Goal: Task Accomplishment & Management: Complete application form

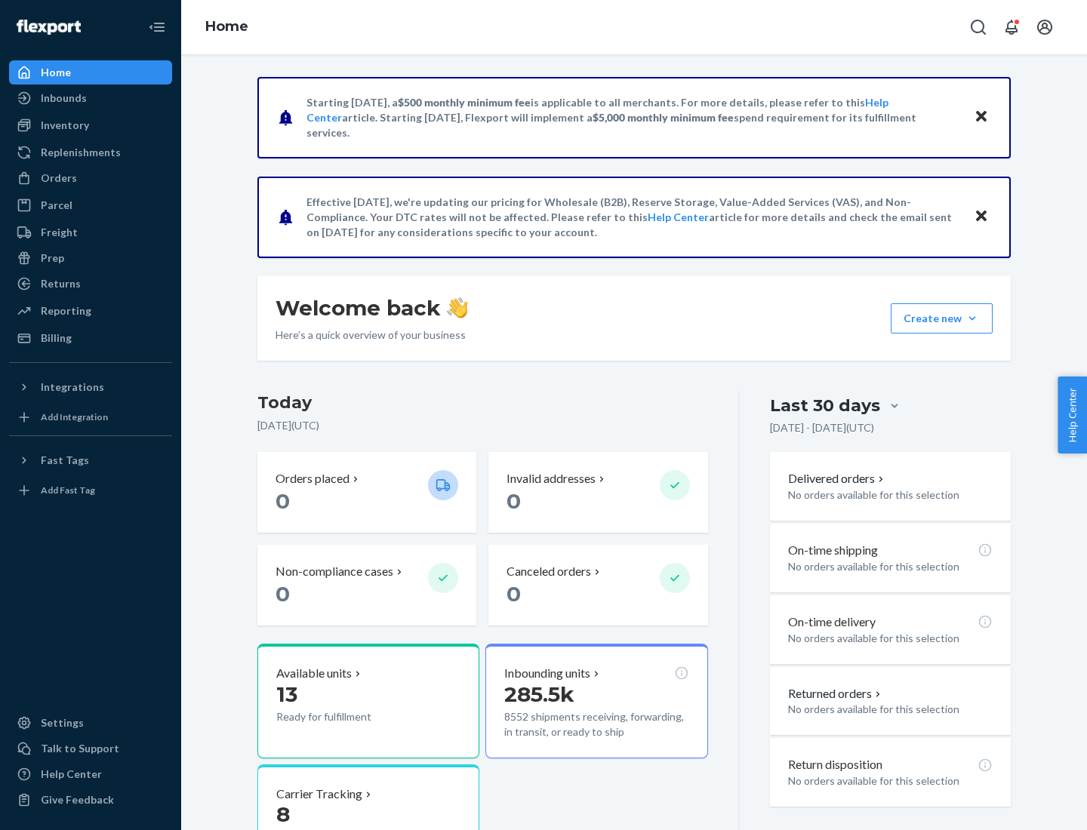
click at [972, 318] on button "Create new Create new inbound Create new order Create new product" at bounding box center [941, 318] width 102 height 30
click at [91, 98] on div "Inbounds" at bounding box center [91, 98] width 160 height 21
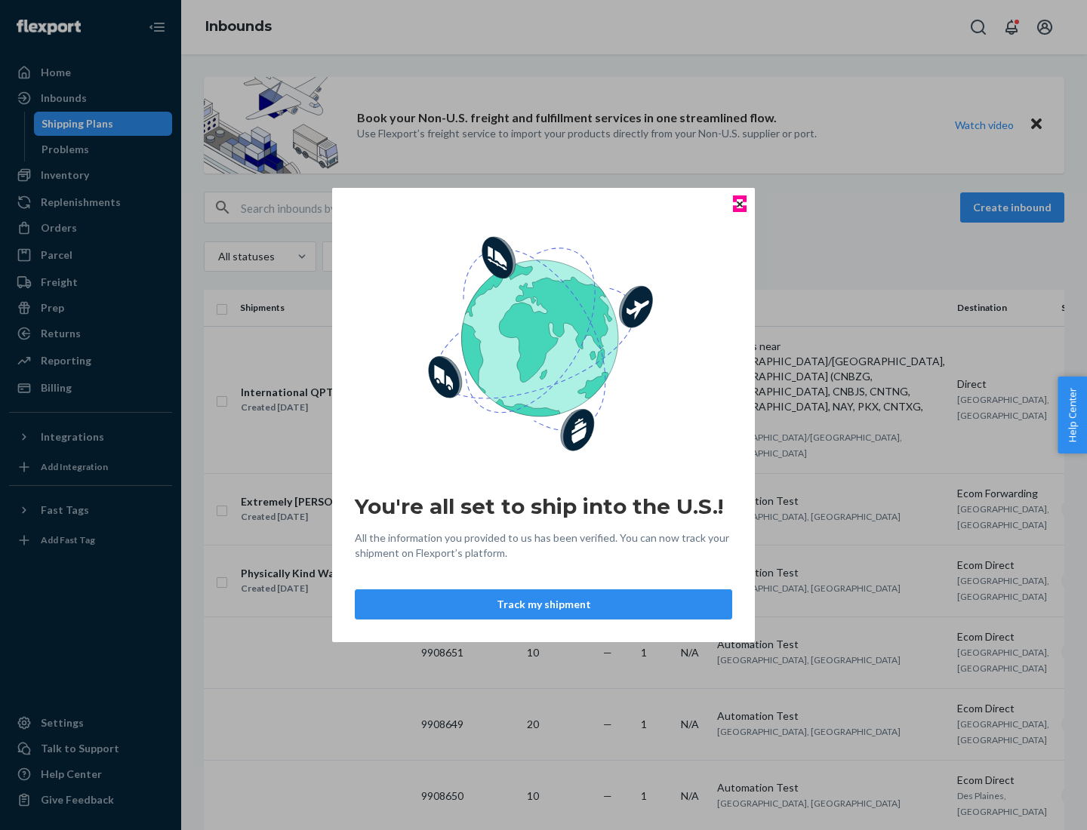
click at [739, 204] on icon "Close" at bounding box center [739, 204] width 6 height 6
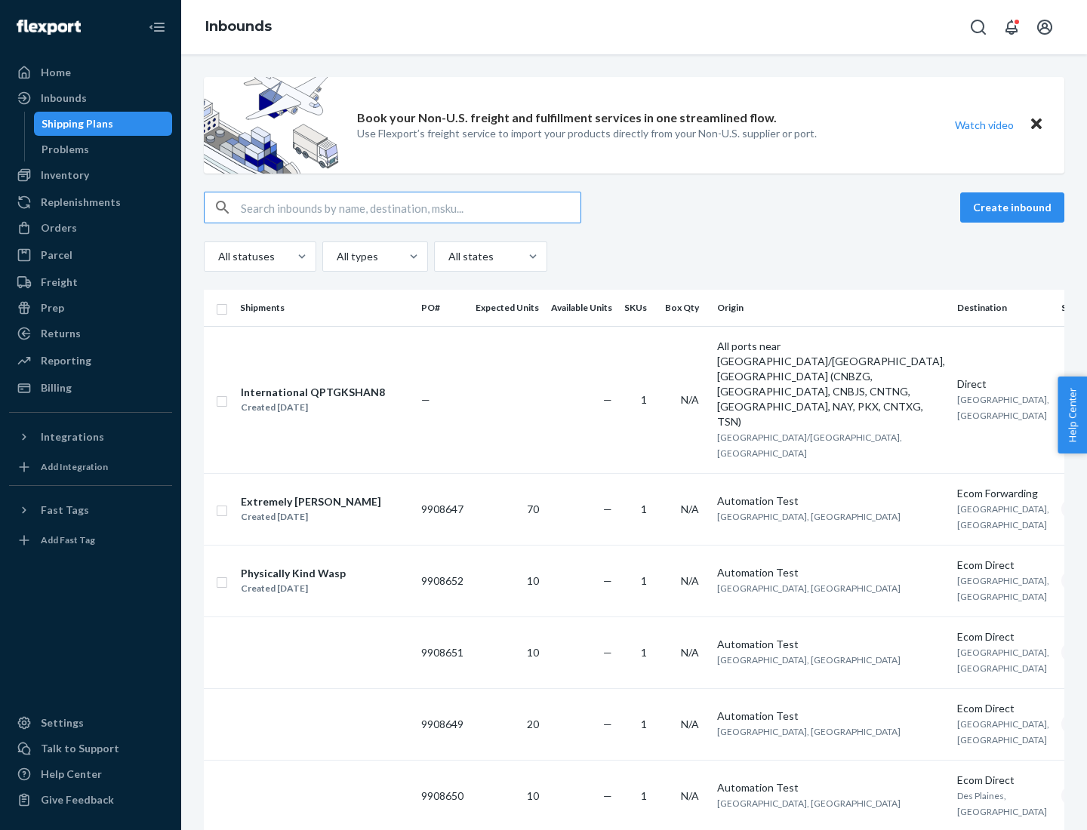
click at [1014, 208] on button "Create inbound" at bounding box center [1012, 207] width 104 height 30
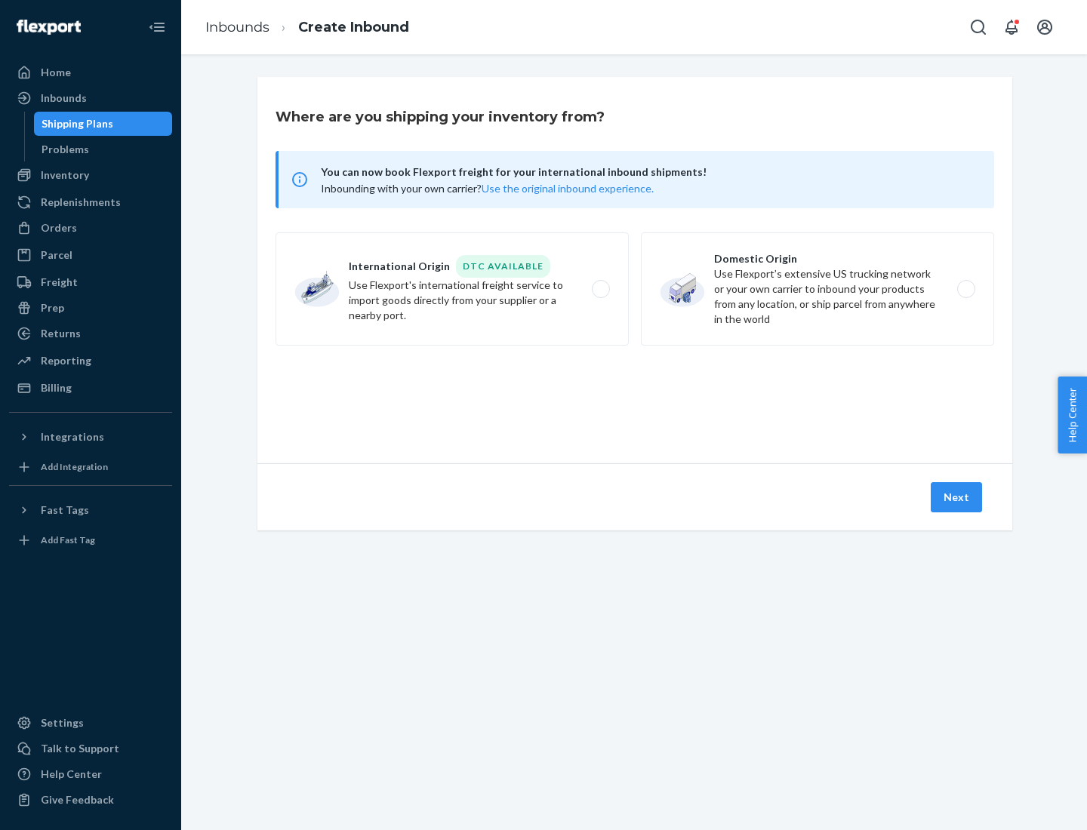
click at [817, 289] on label "Domestic Origin Use Flexport’s extensive US trucking network or your own carrie…" at bounding box center [817, 288] width 353 height 113
click at [965, 289] on input "Domestic Origin Use Flexport’s extensive US trucking network or your own carrie…" at bounding box center [970, 289] width 10 height 10
radio input "true"
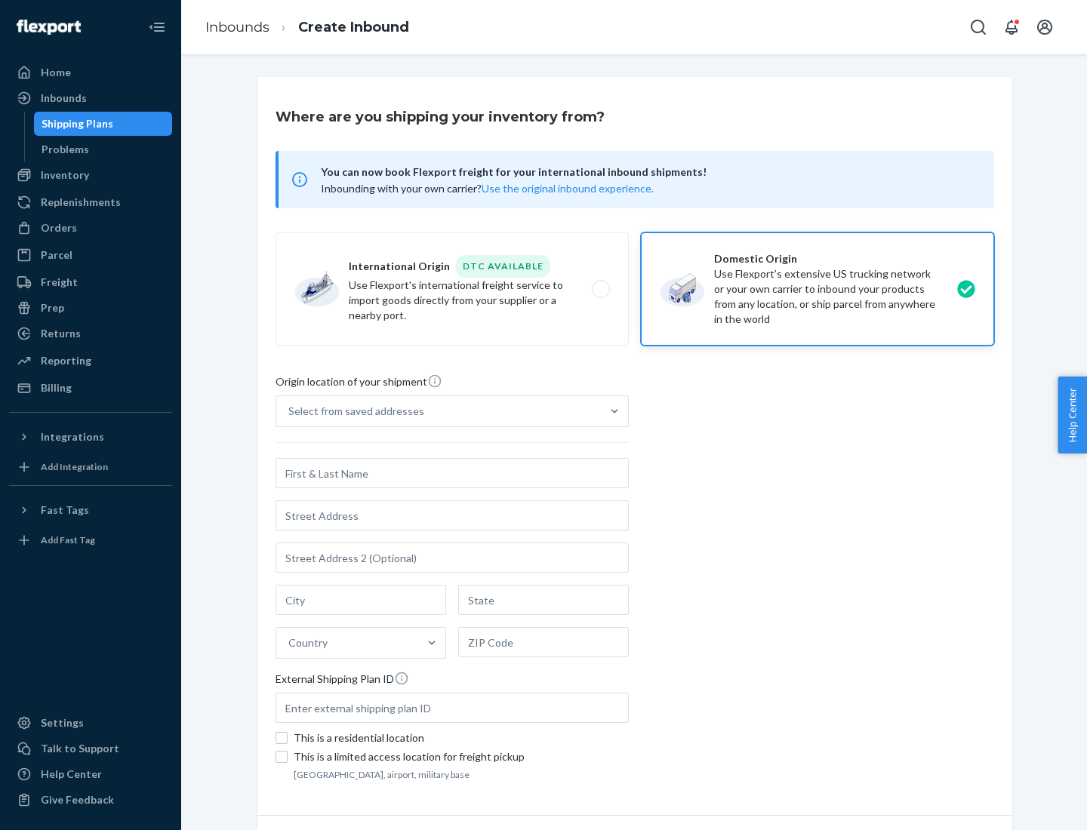
click at [438, 411] on div "Select from saved addresses" at bounding box center [438, 411] width 324 height 30
click at [290, 411] on input "Select from saved addresses" at bounding box center [289, 411] width 2 height 15
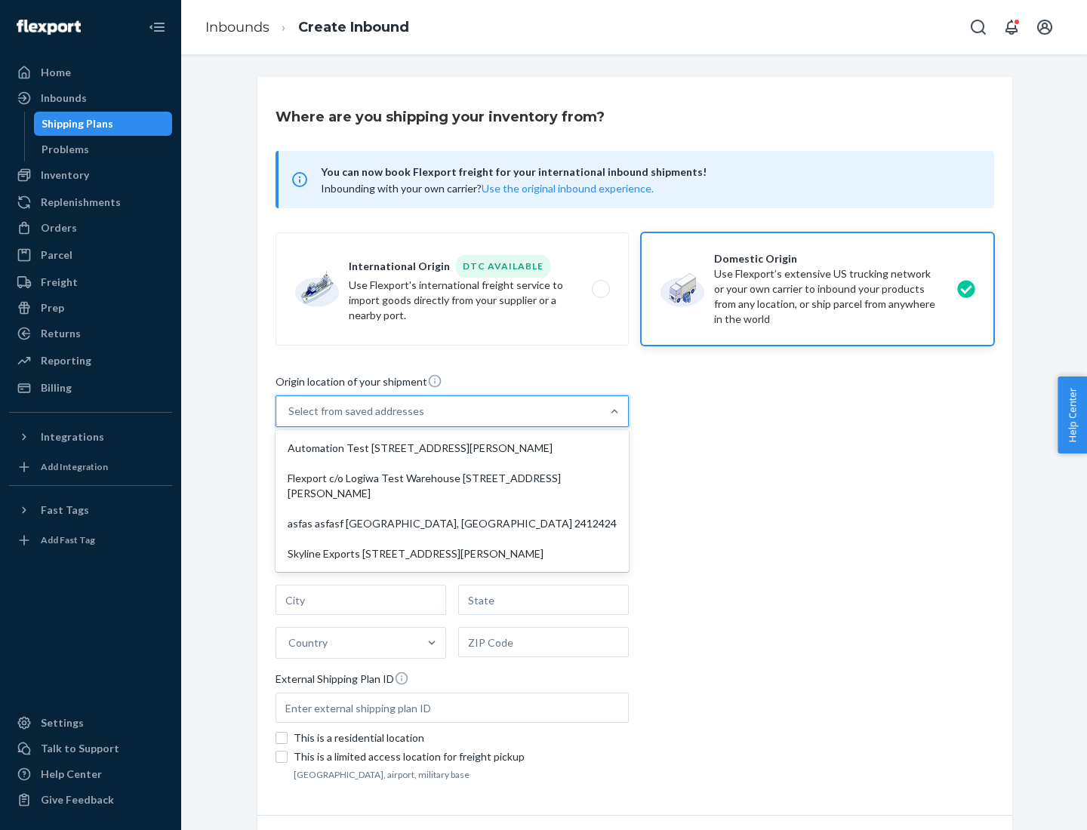
scroll to position [6, 0]
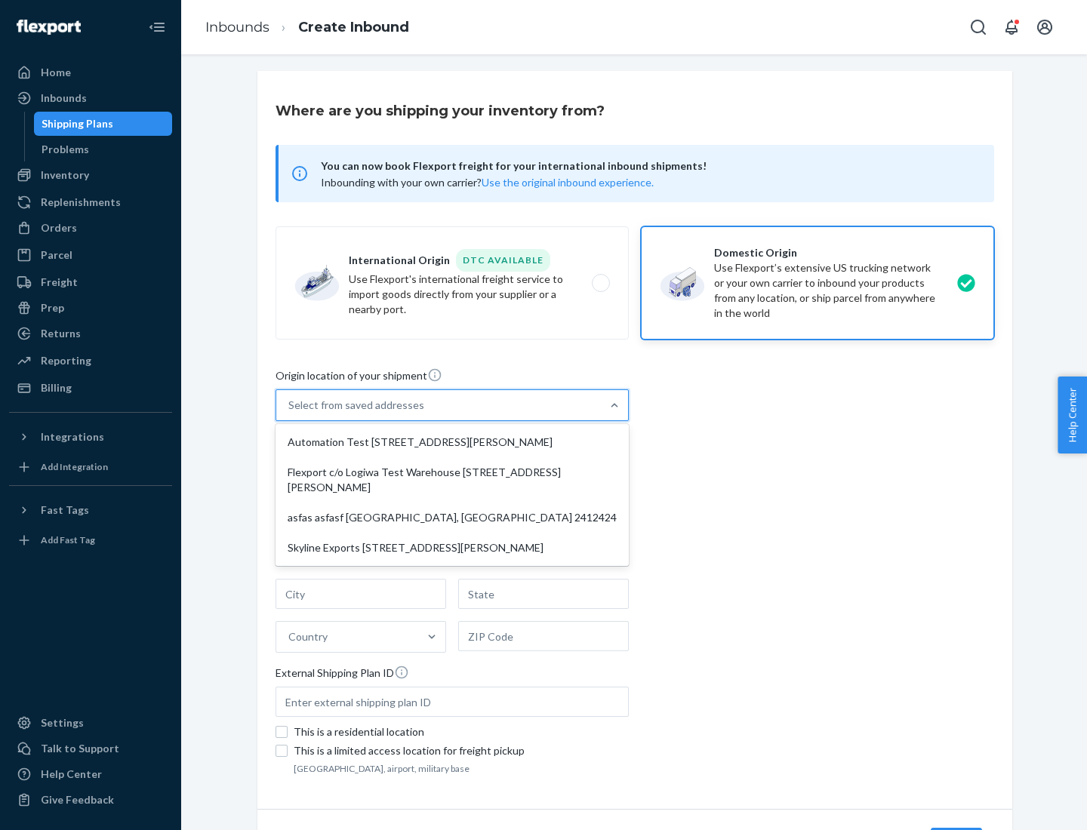
click at [452, 442] on div "Automation Test [STREET_ADDRESS][PERSON_NAME]" at bounding box center [451, 442] width 347 height 30
click at [290, 413] on input "option Automation Test [STREET_ADDRESS][PERSON_NAME] focused, 1 of 4. 4 results…" at bounding box center [289, 405] width 2 height 15
type input "Automation Test"
type input "9th Floor"
type input "[GEOGRAPHIC_DATA]"
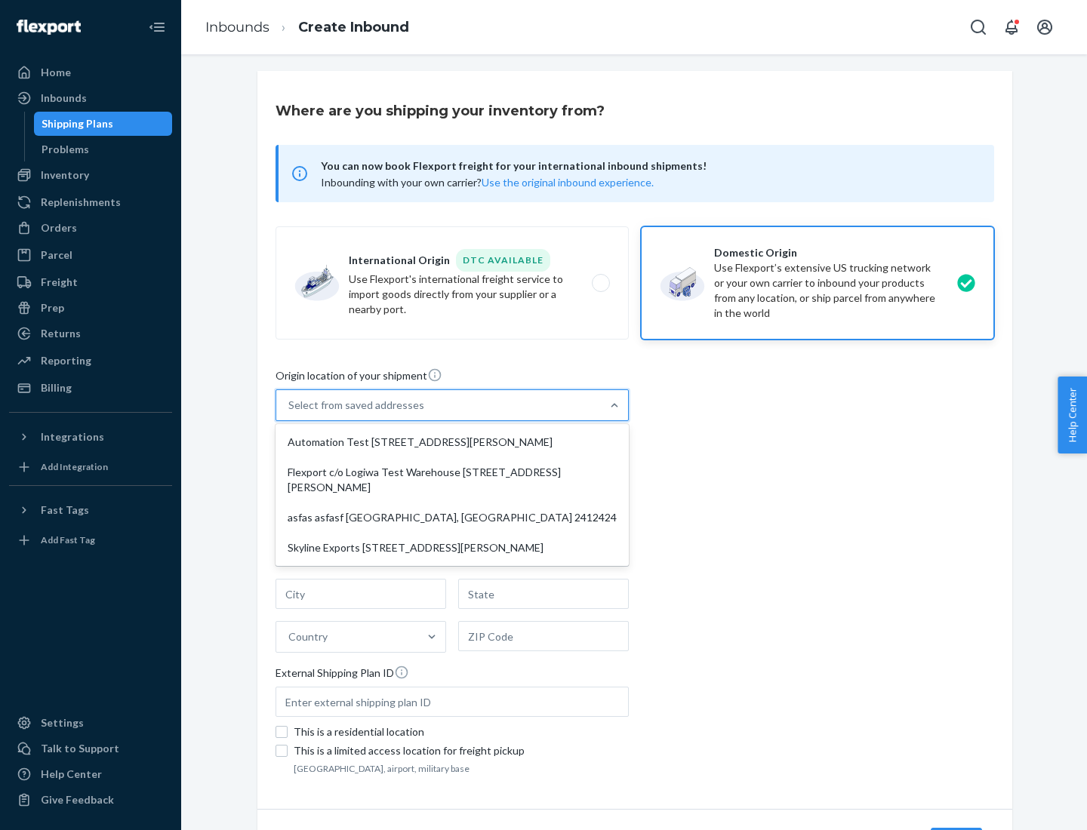
type input "CA"
type input "94104"
type input "[STREET_ADDRESS][PERSON_NAME]"
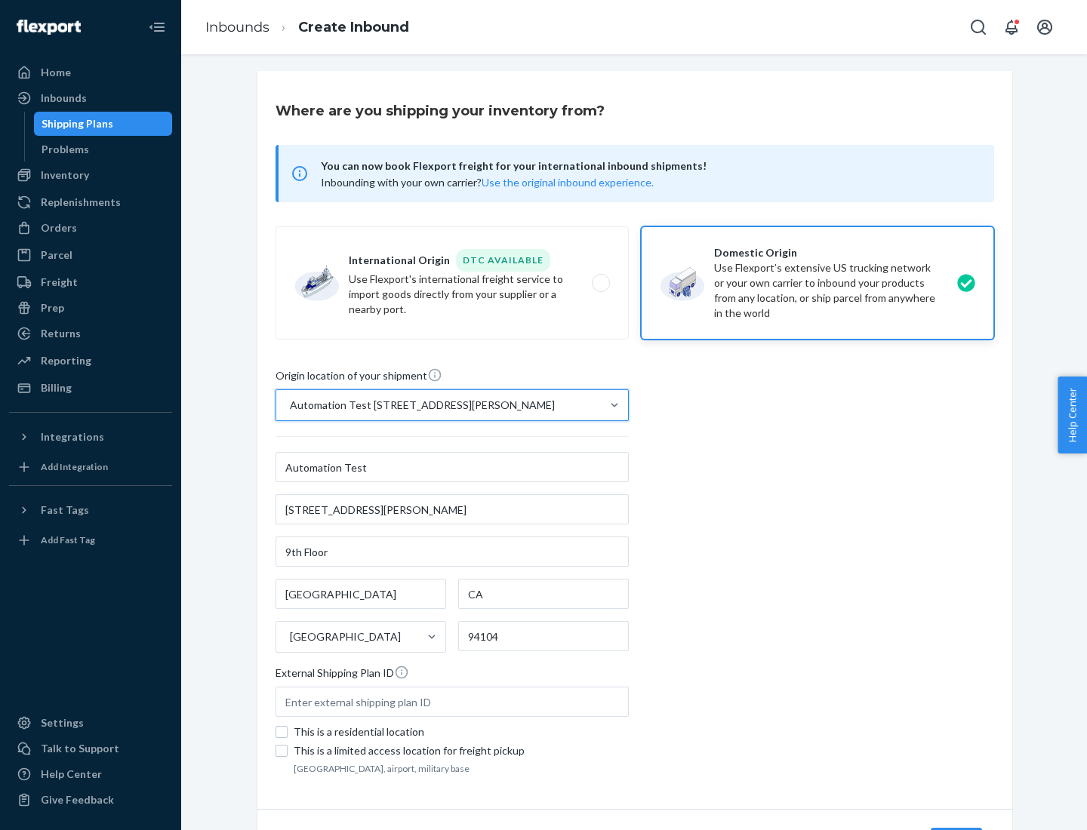
scroll to position [88, 0]
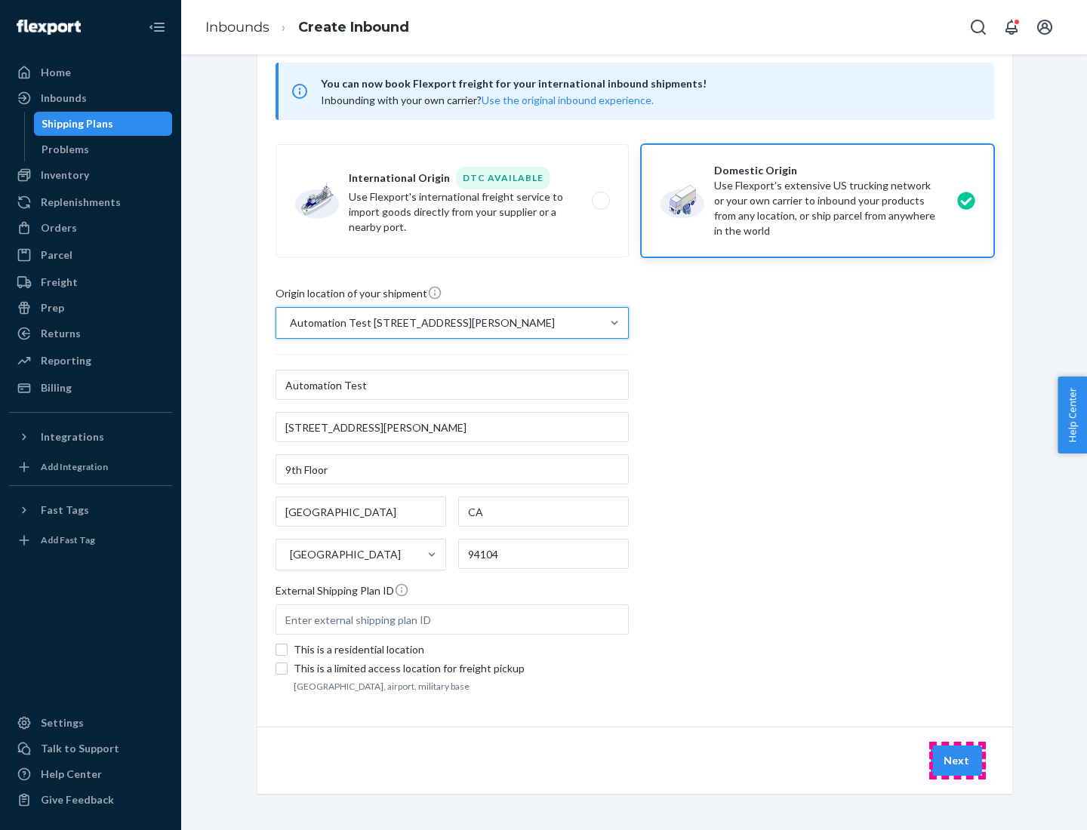
click at [957, 761] on button "Next" at bounding box center [955, 761] width 51 height 30
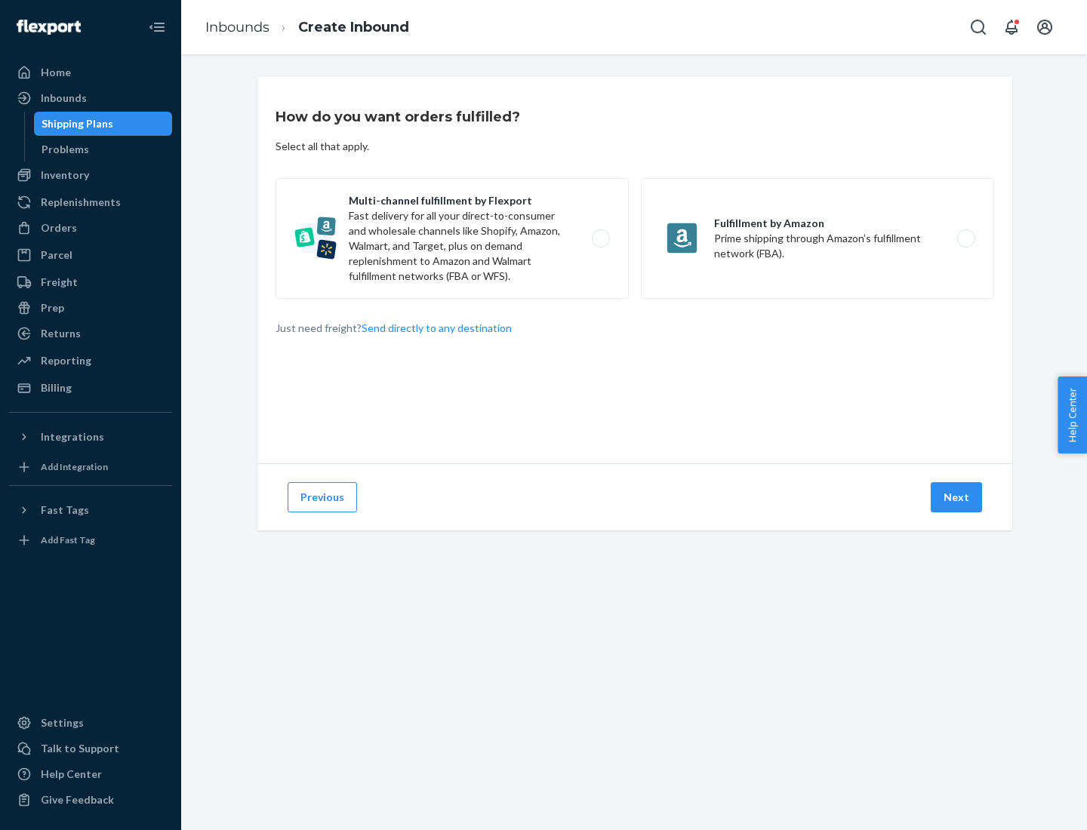
click at [452, 238] on label "Multi-channel fulfillment by Flexport Fast delivery for all your direct-to-cons…" at bounding box center [451, 238] width 353 height 121
click at [600, 238] on input "Multi-channel fulfillment by Flexport Fast delivery for all your direct-to-cons…" at bounding box center [605, 239] width 10 height 10
radio input "true"
click at [957, 497] on button "Next" at bounding box center [955, 497] width 51 height 30
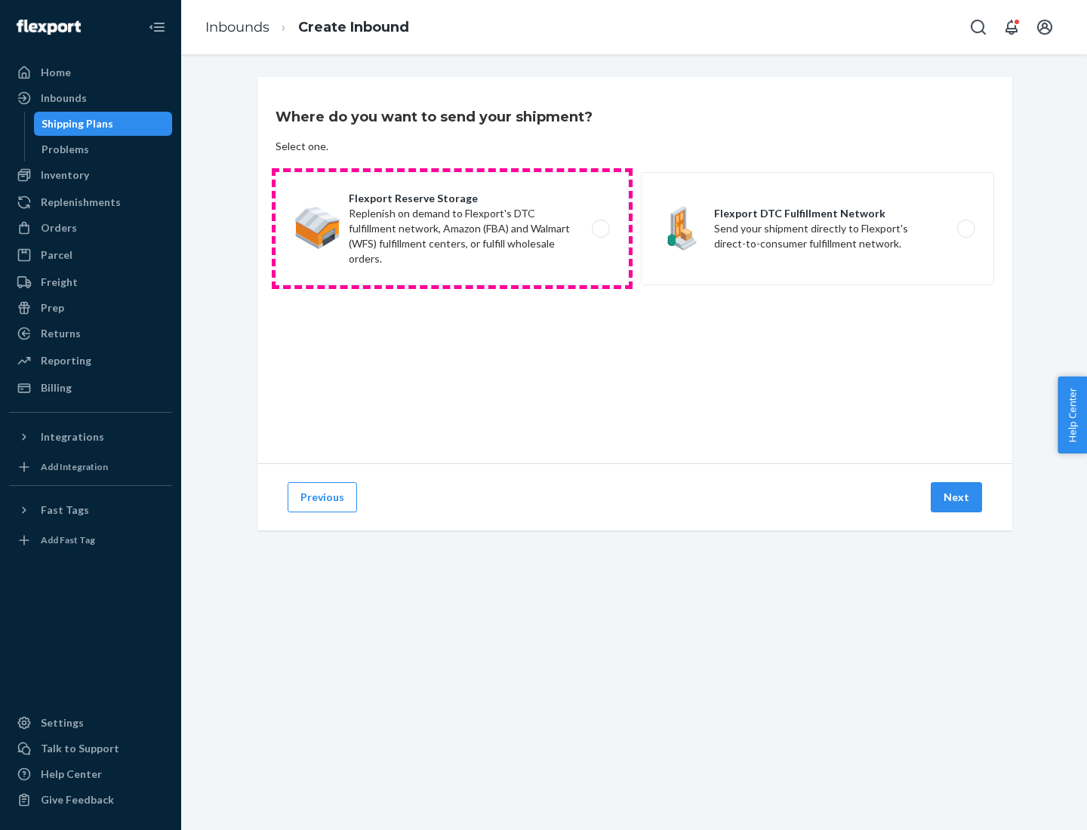
click at [452, 229] on label "Flexport Reserve Storage Replenish on demand to Flexport's DTC fulfillment netw…" at bounding box center [451, 228] width 353 height 113
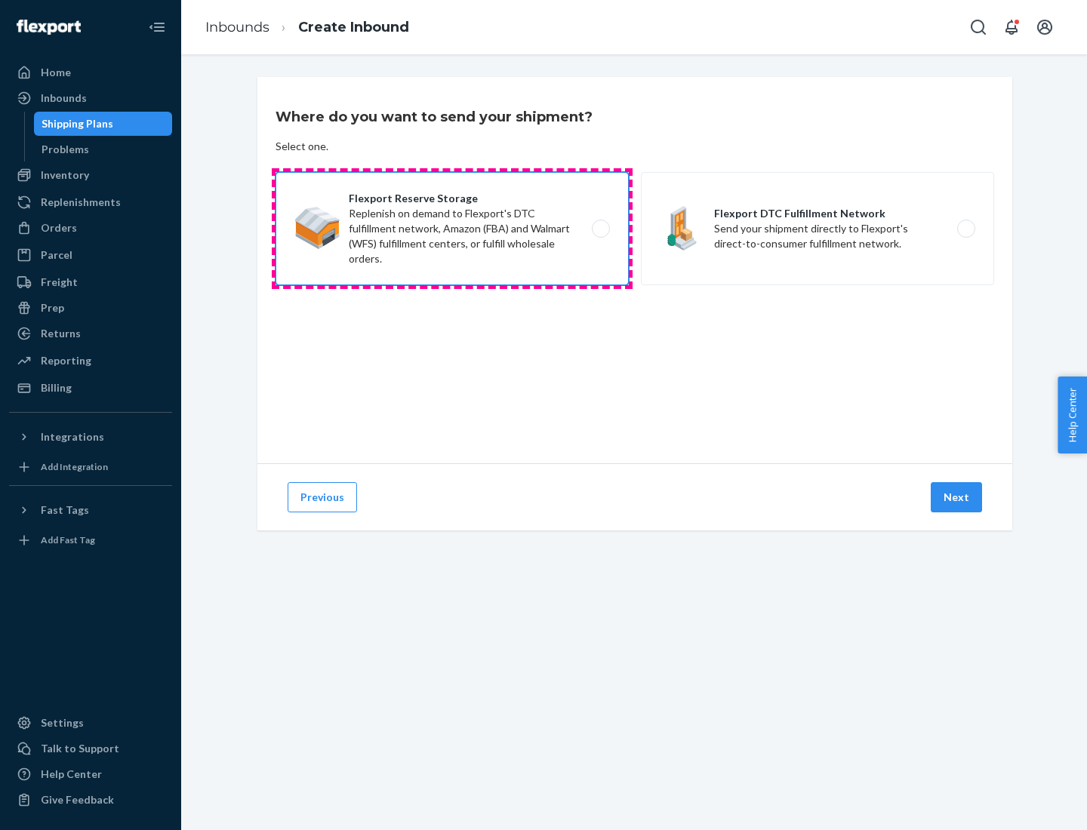
click at [600, 229] on input "Flexport Reserve Storage Replenish on demand to Flexport's DTC fulfillment netw…" at bounding box center [605, 229] width 10 height 10
radio input "true"
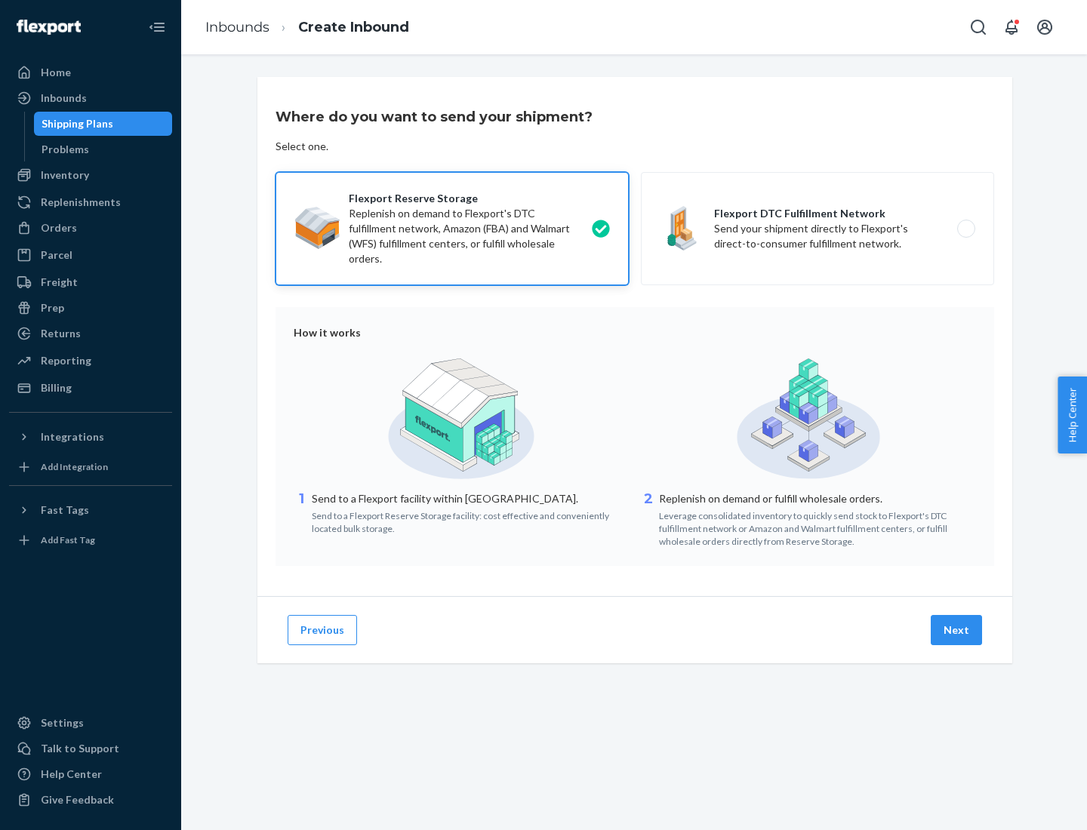
click at [957, 630] on button "Next" at bounding box center [955, 630] width 51 height 30
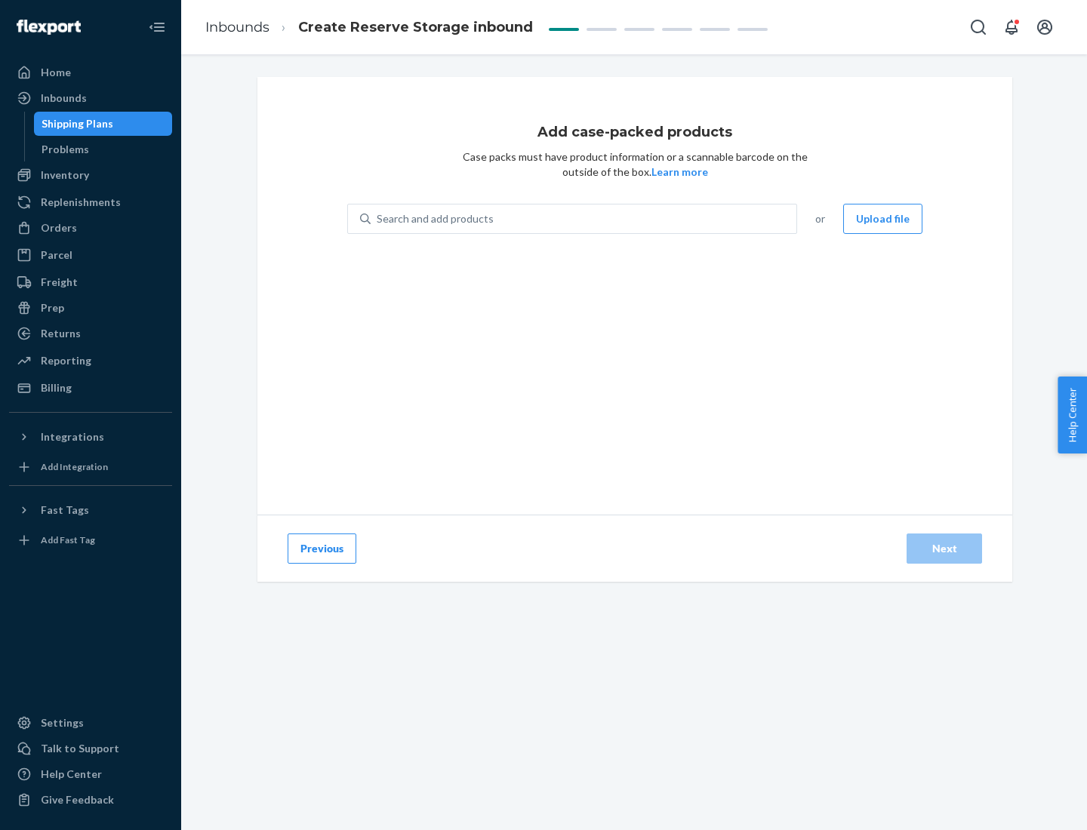
click at [584, 219] on div "Search and add products" at bounding box center [583, 218] width 426 height 27
click at [378, 219] on input "Search and add products" at bounding box center [378, 218] width 2 height 15
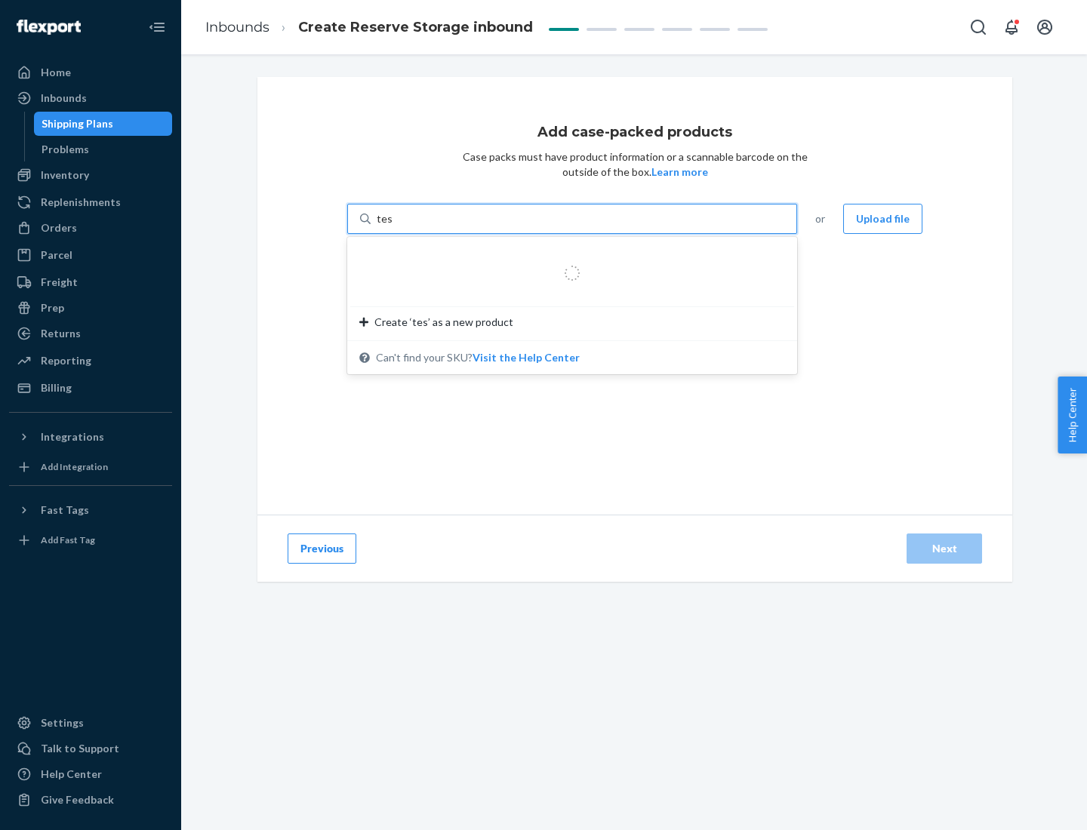
type input "test-syn"
click at [567, 255] on div "test - syn - test" at bounding box center [565, 254] width 413 height 15
click at [416, 226] on input "test-syn" at bounding box center [396, 218] width 39 height 15
type input "1"
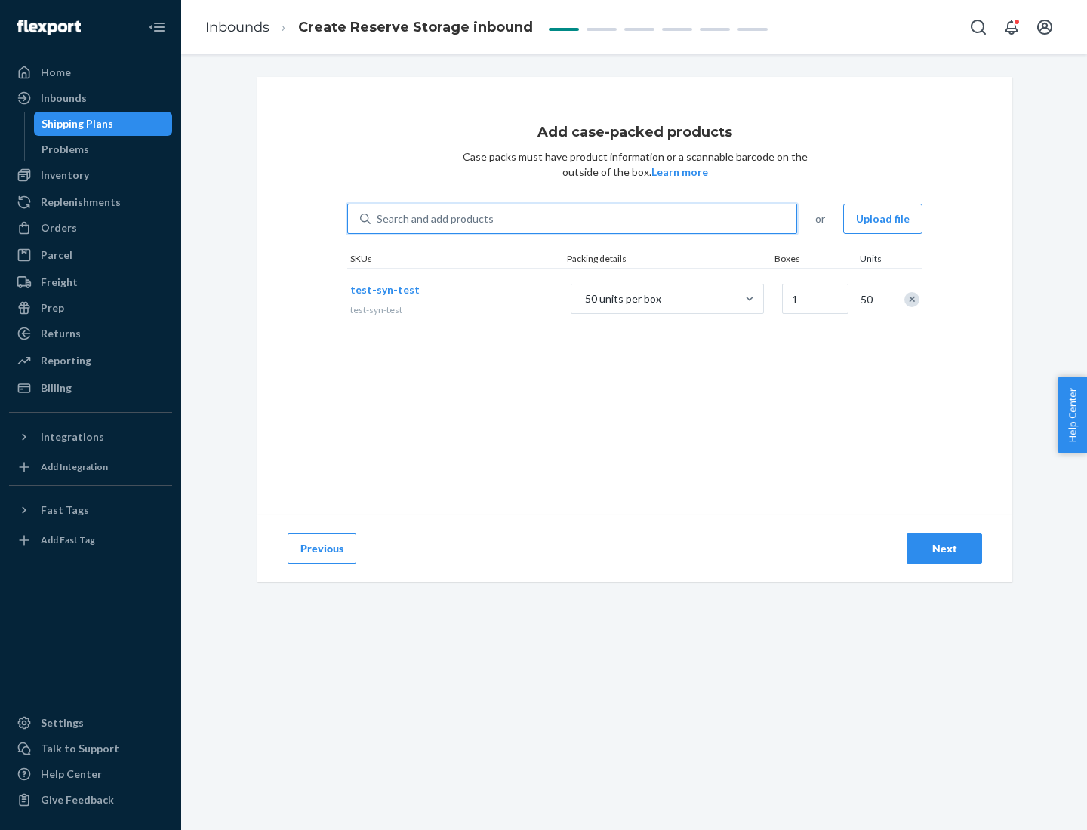
click at [944, 549] on div "Next" at bounding box center [944, 548] width 50 height 15
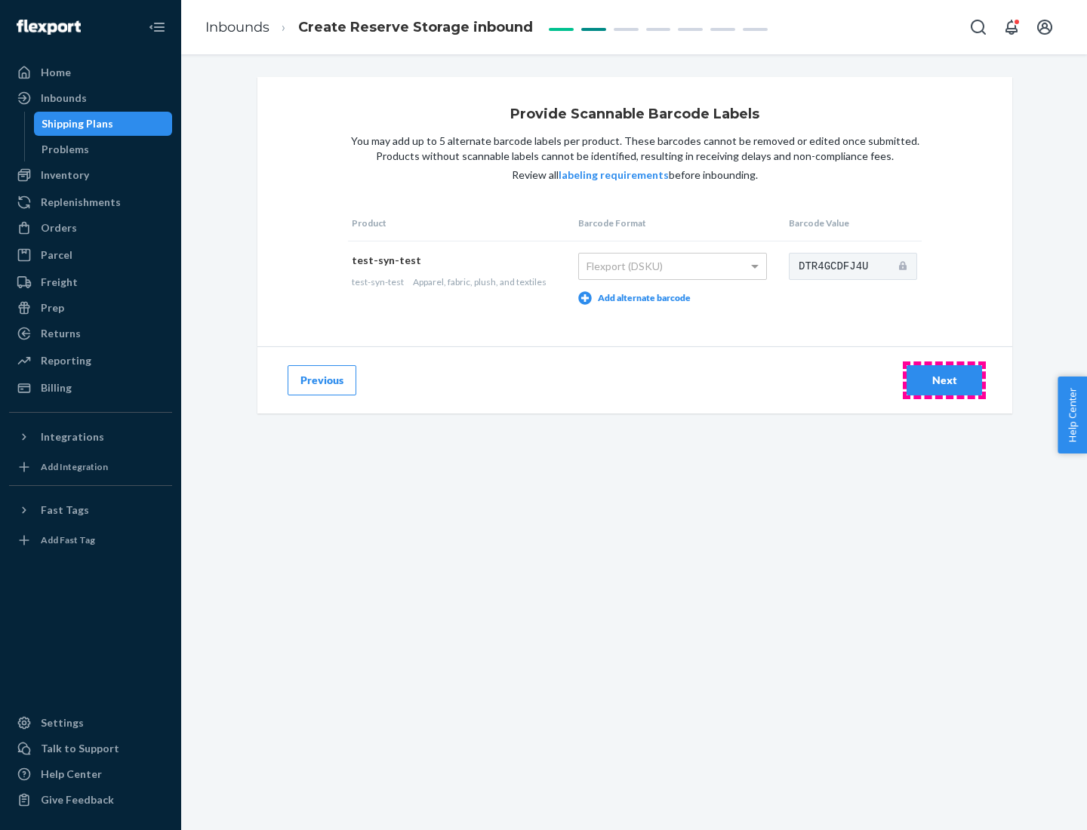
click at [944, 380] on div "Next" at bounding box center [944, 380] width 50 height 15
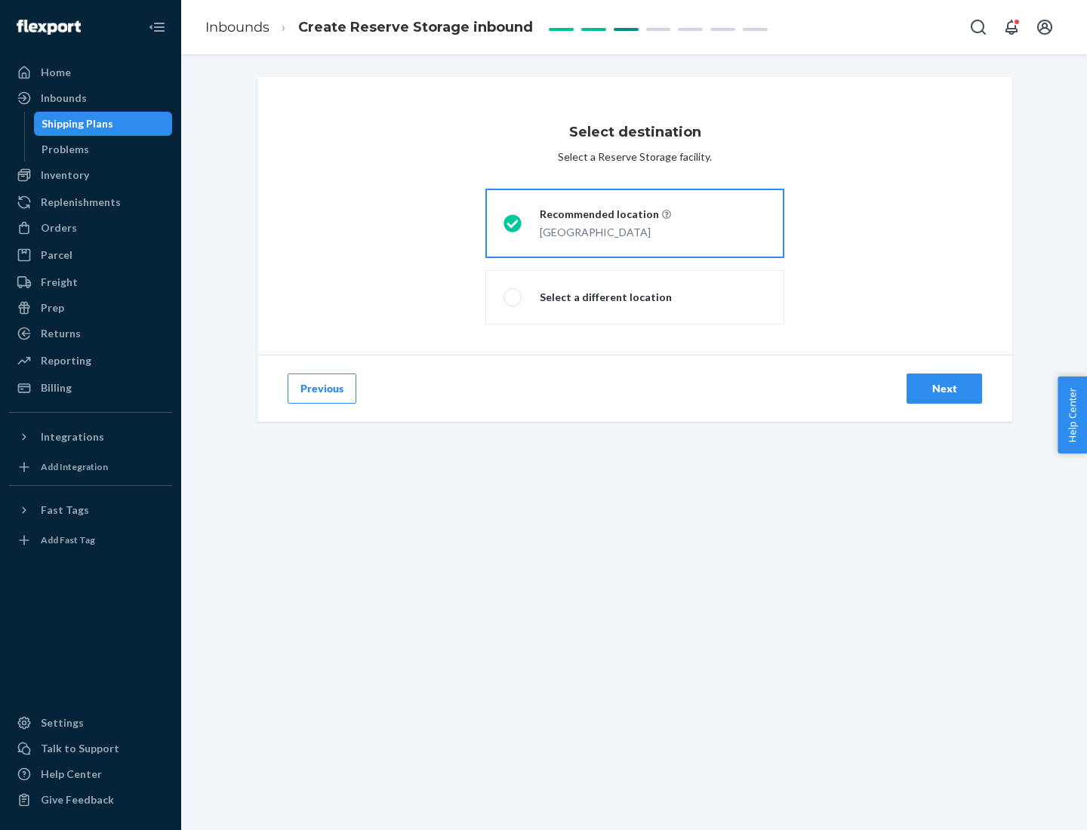
click at [944, 389] on div "Next" at bounding box center [944, 388] width 50 height 15
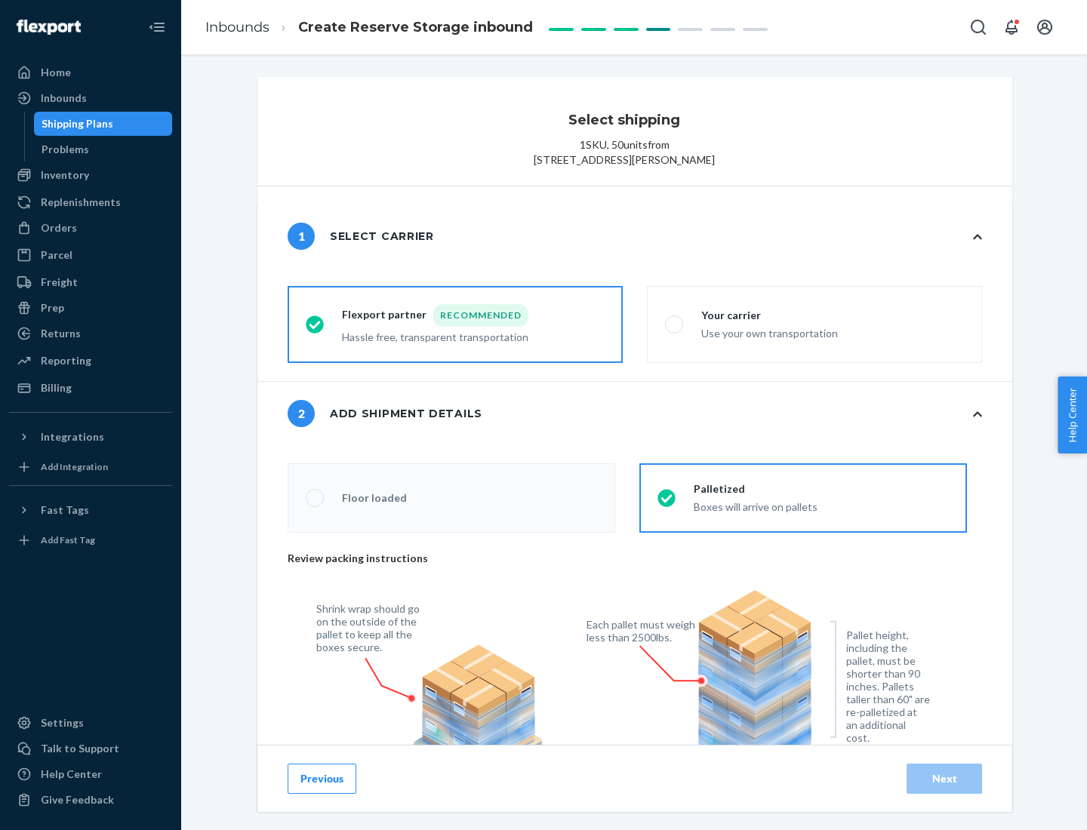
radio input "false"
type input "1"
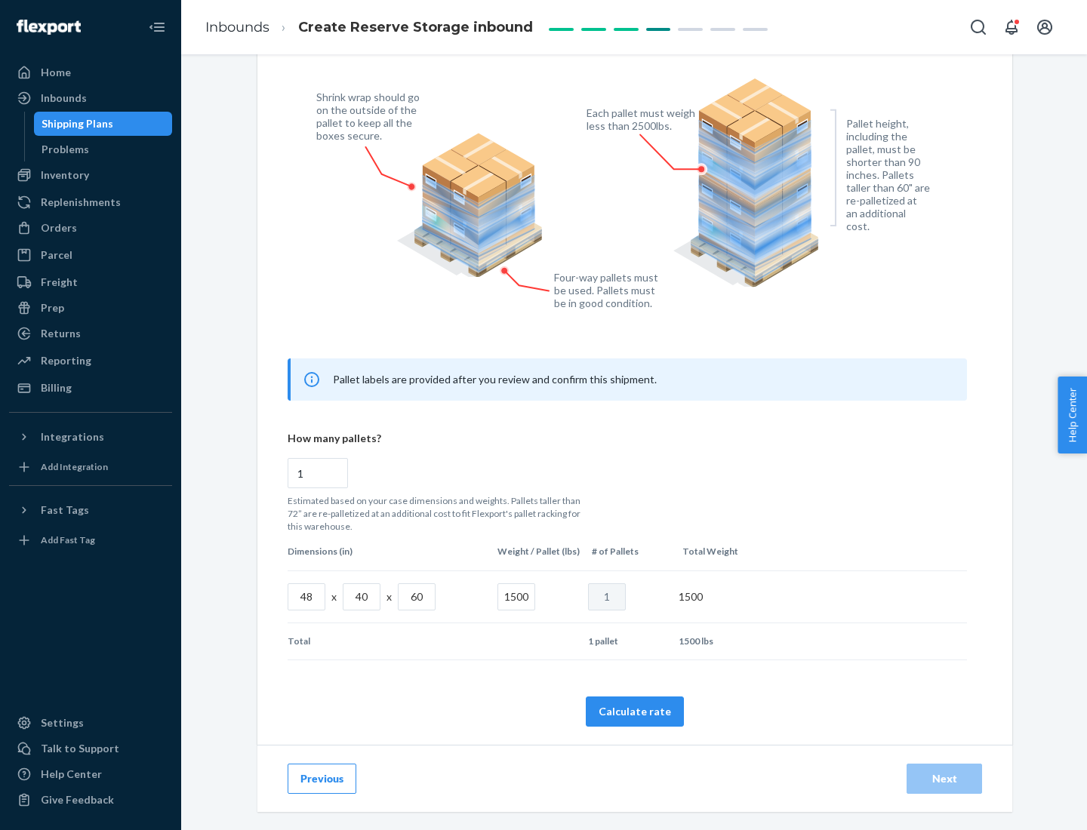
click at [635, 711] on button "Calculate rate" at bounding box center [635, 711] width 98 height 30
radio input "false"
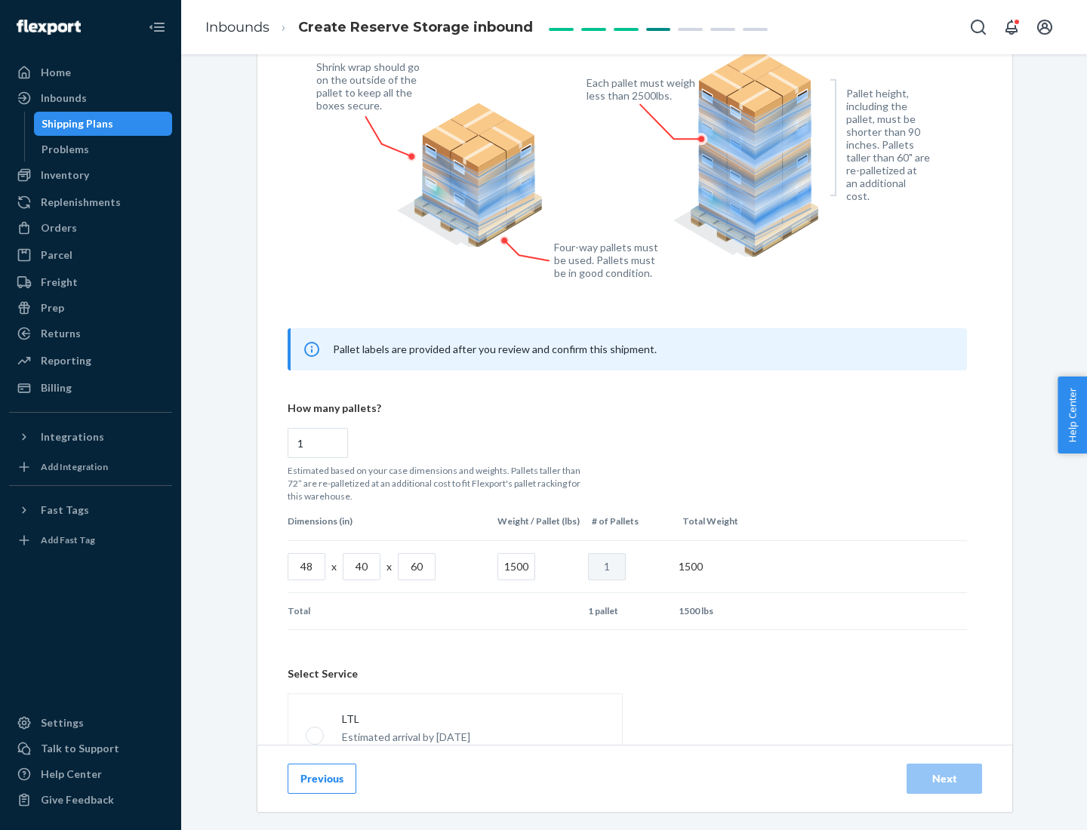
scroll to position [667, 0]
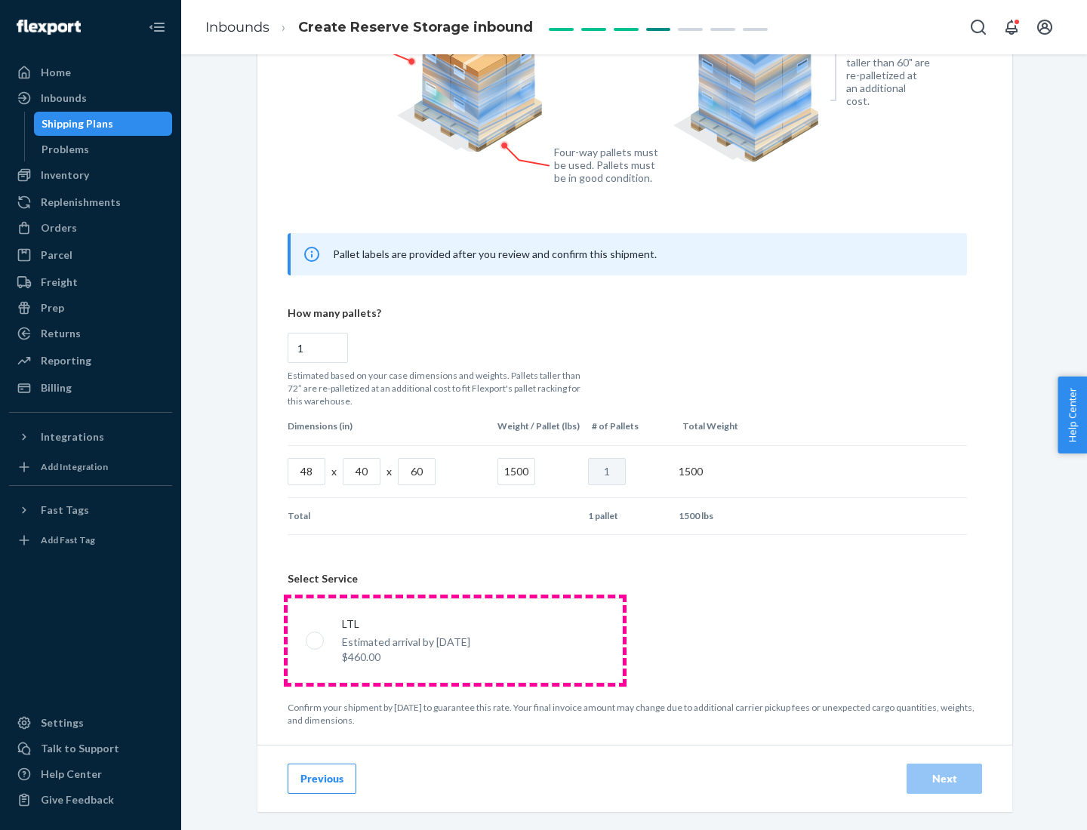
click at [454, 640] on p "Estimated arrival by [DATE]" at bounding box center [406, 642] width 128 height 15
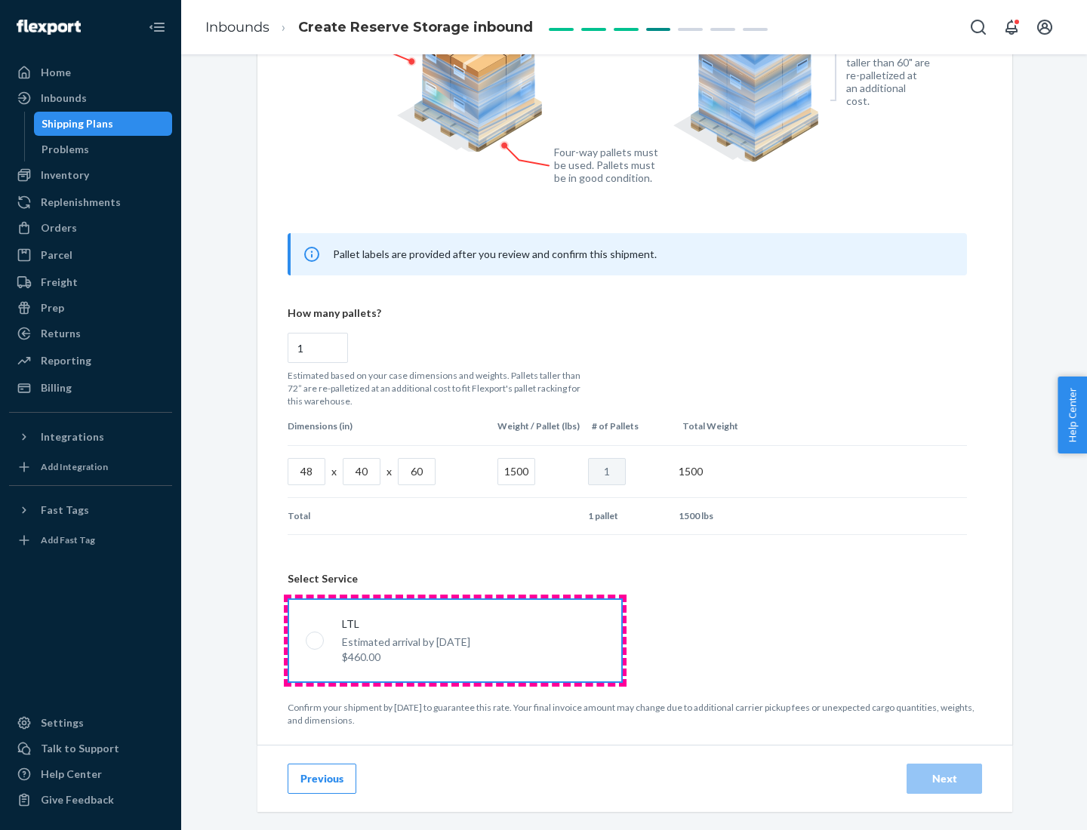
click at [315, 640] on input "LTL Estimated arrival by [DATE] $460.00" at bounding box center [311, 640] width 10 height 10
radio input "true"
radio input "false"
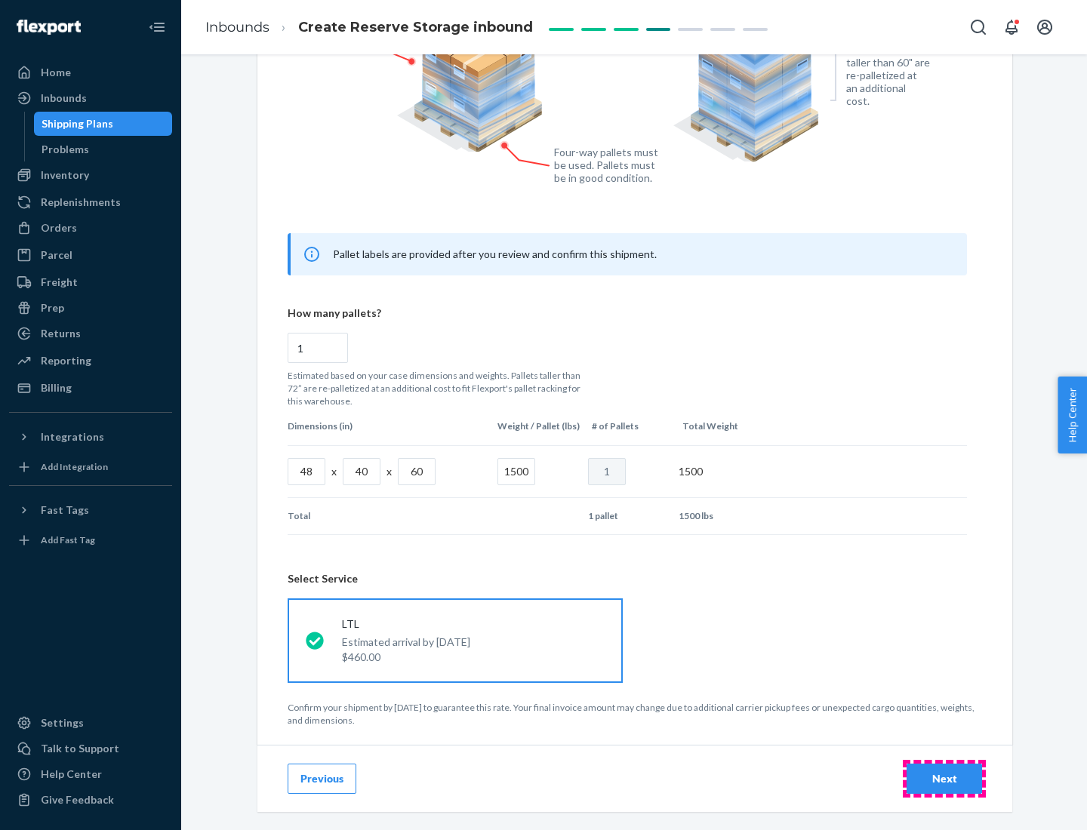
click at [944, 778] on div "Next" at bounding box center [944, 778] width 50 height 15
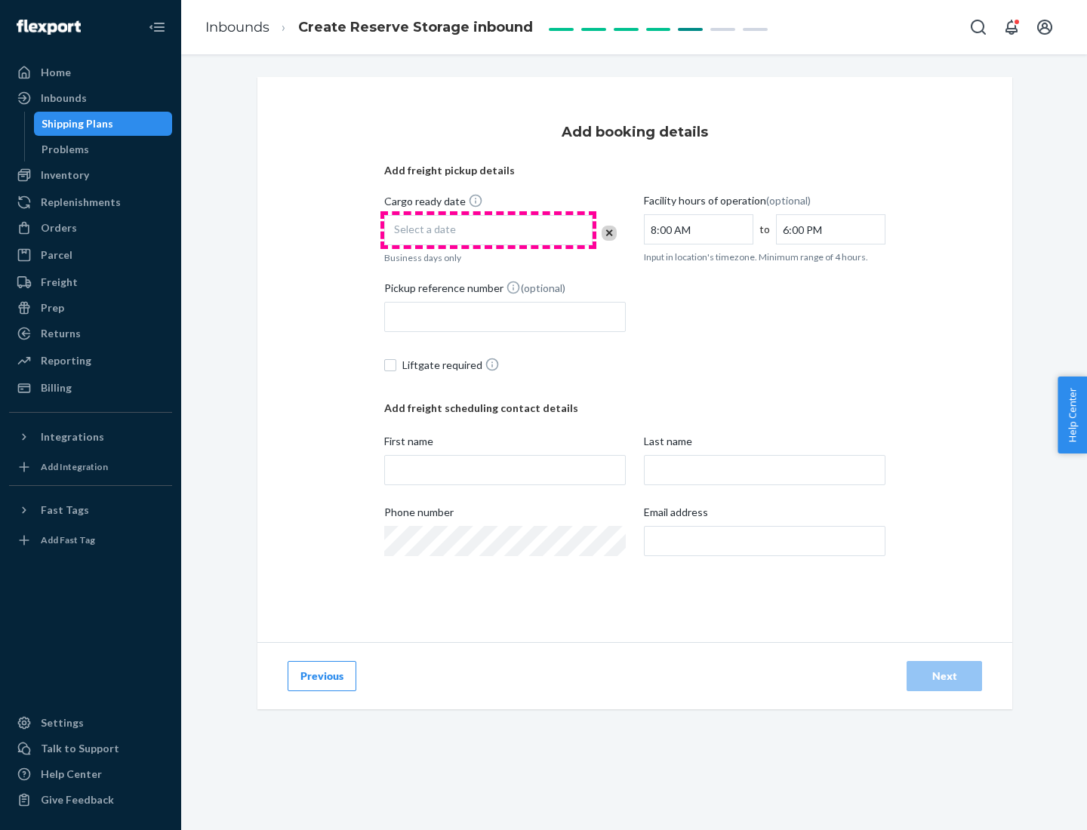
click at [488, 230] on div "Select a date" at bounding box center [488, 230] width 208 height 30
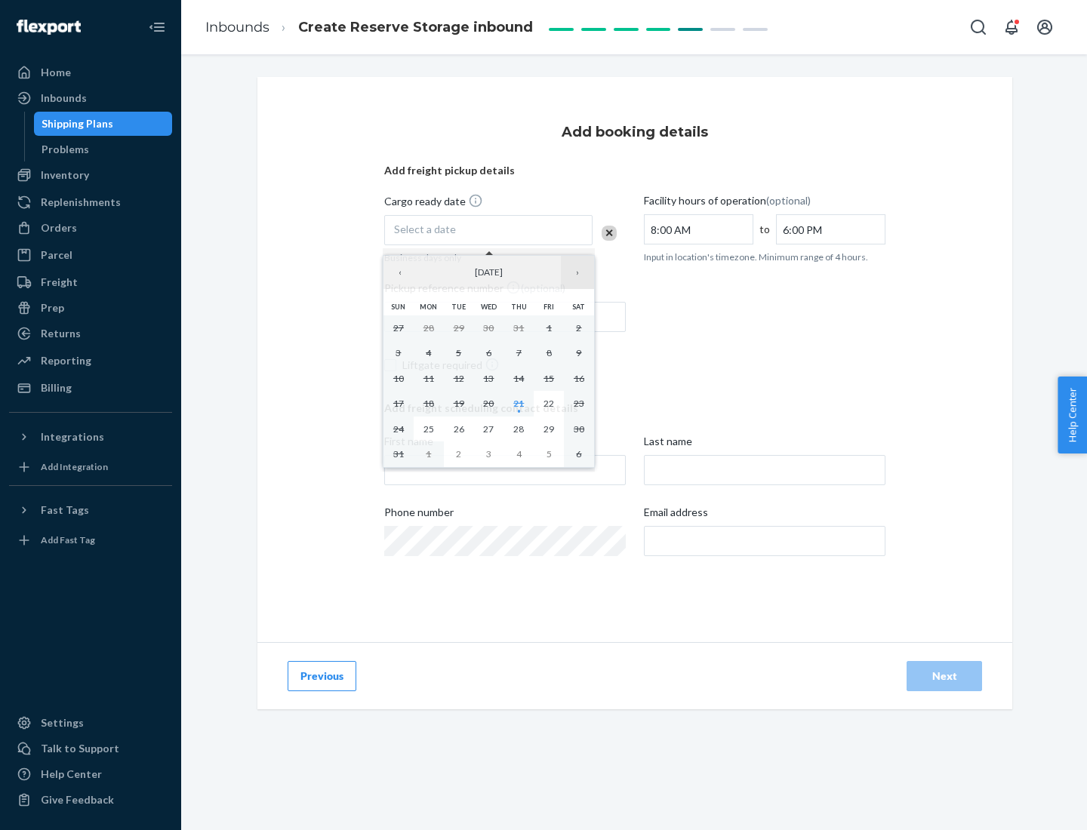
click at [577, 272] on button "›" at bounding box center [577, 272] width 33 height 33
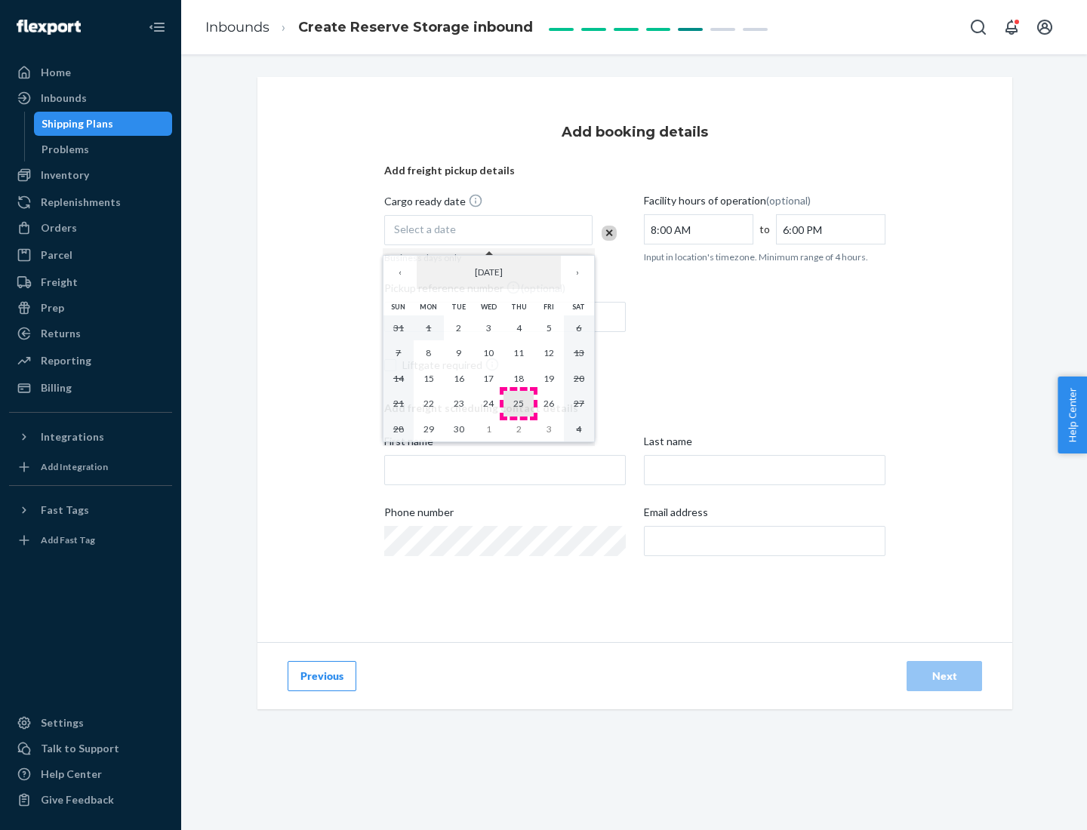
click at [518, 403] on abbr "25" at bounding box center [518, 403] width 11 height 11
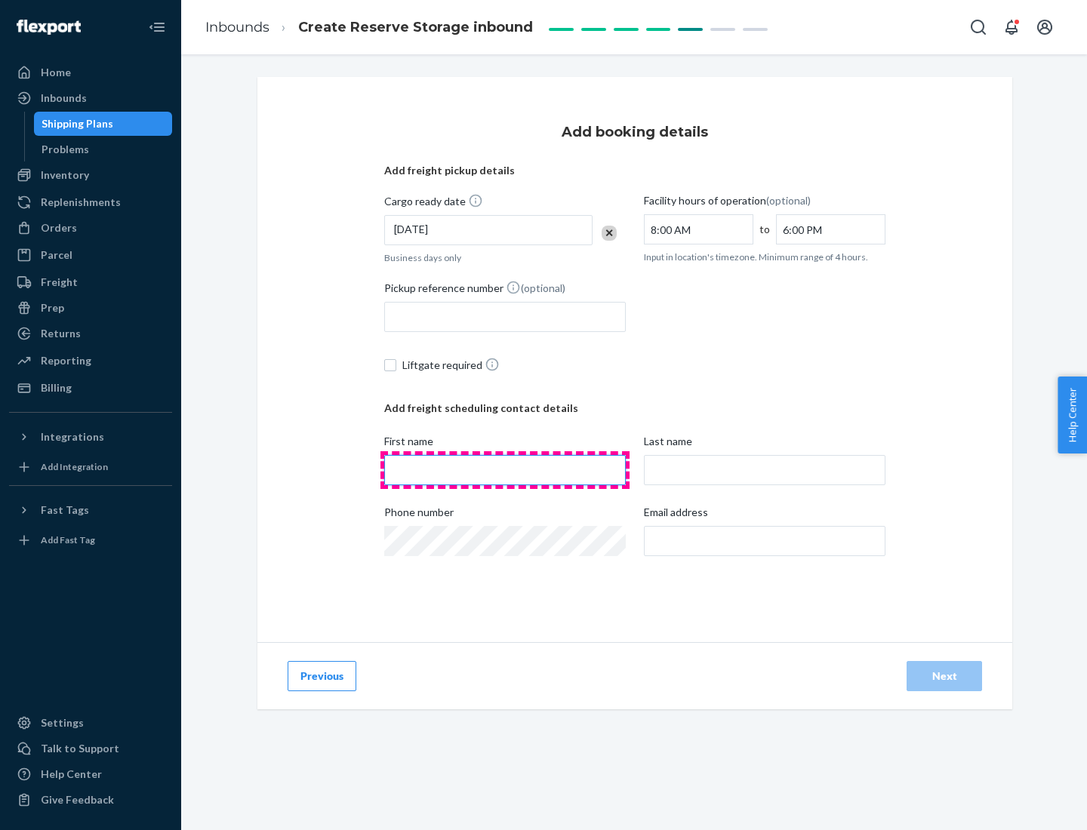
click at [505, 470] on input "First name" at bounding box center [504, 470] width 241 height 30
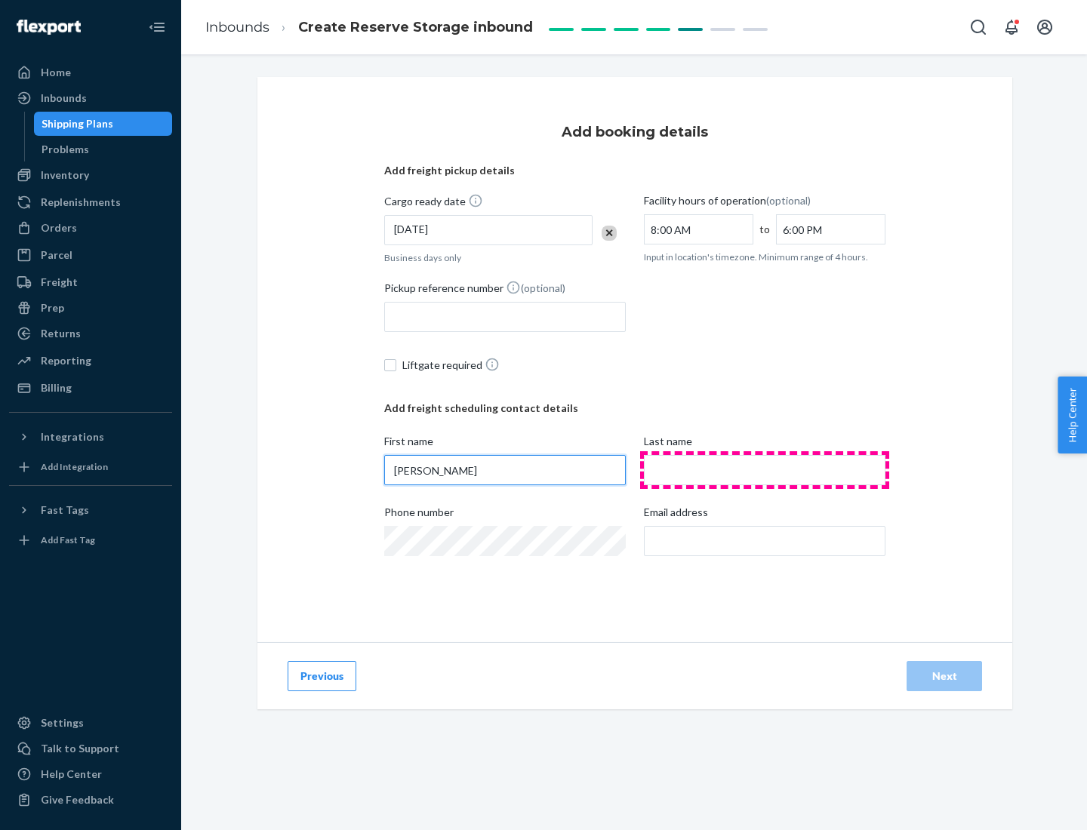
type input "[PERSON_NAME]"
click at [764, 470] on input "Last name" at bounding box center [764, 470] width 241 height 30
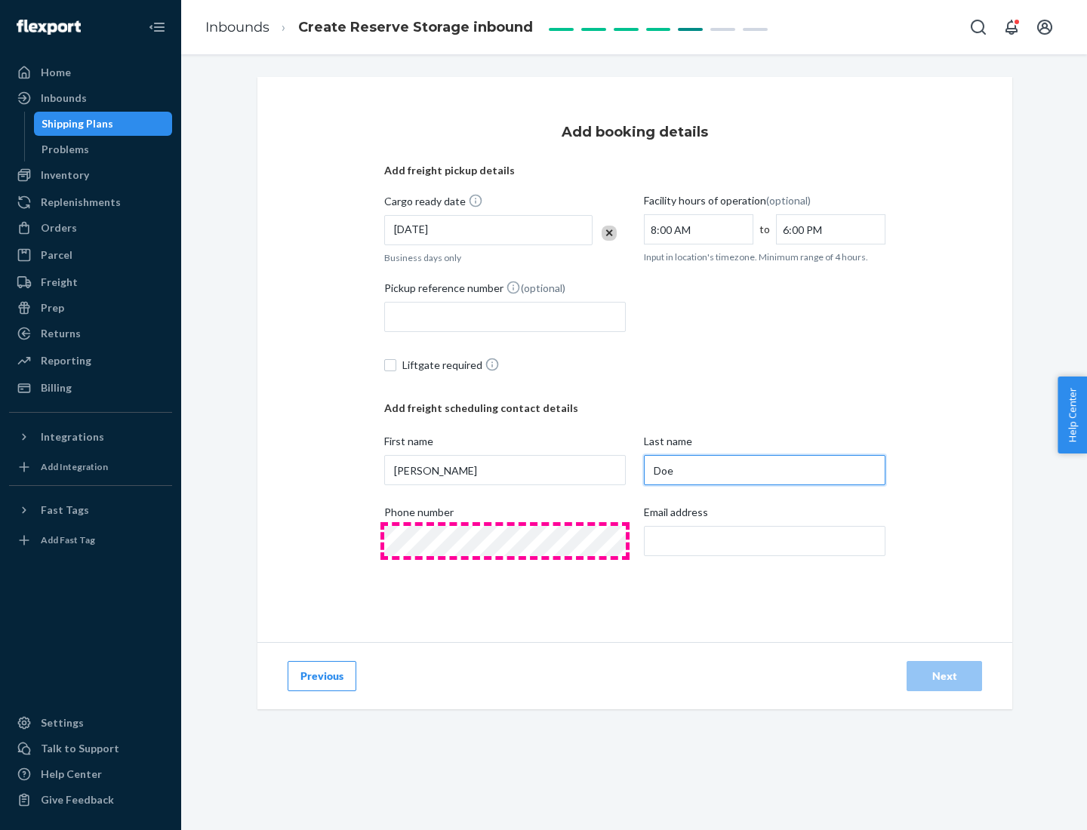
type input "Doe"
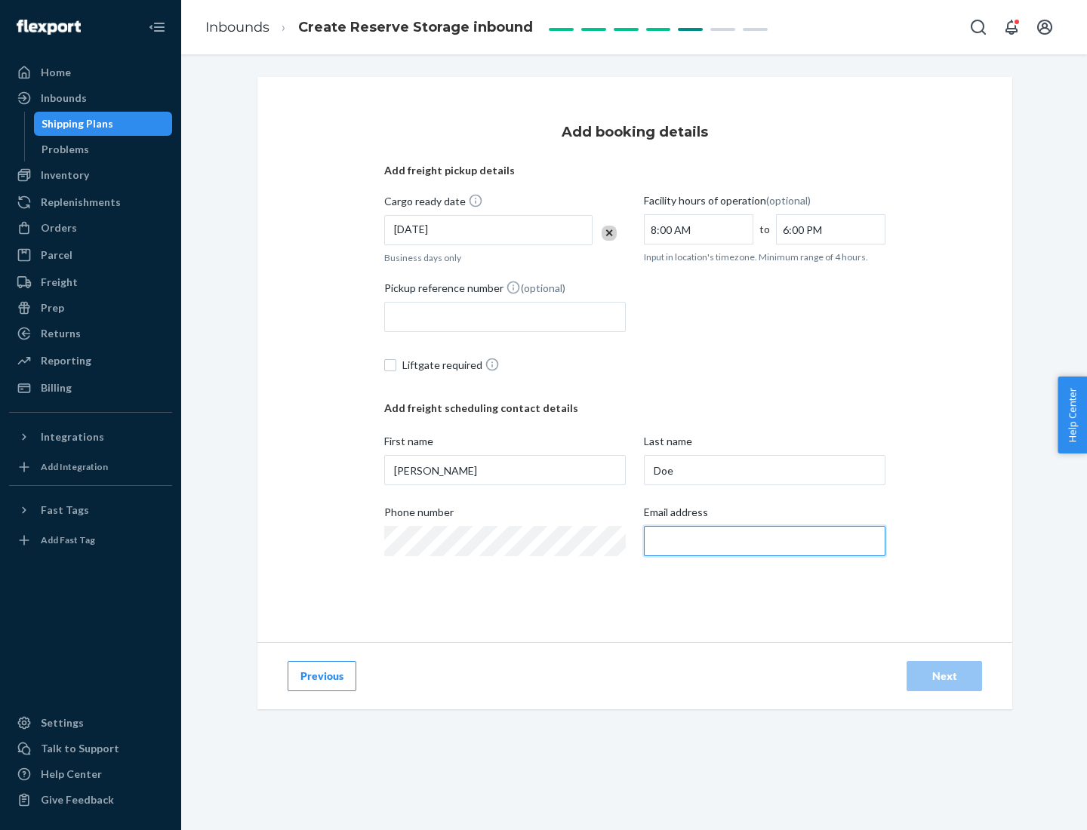
click at [764, 541] on input "Email address" at bounding box center [764, 541] width 241 height 30
type input "[EMAIL_ADDRESS][DOMAIN_NAME]"
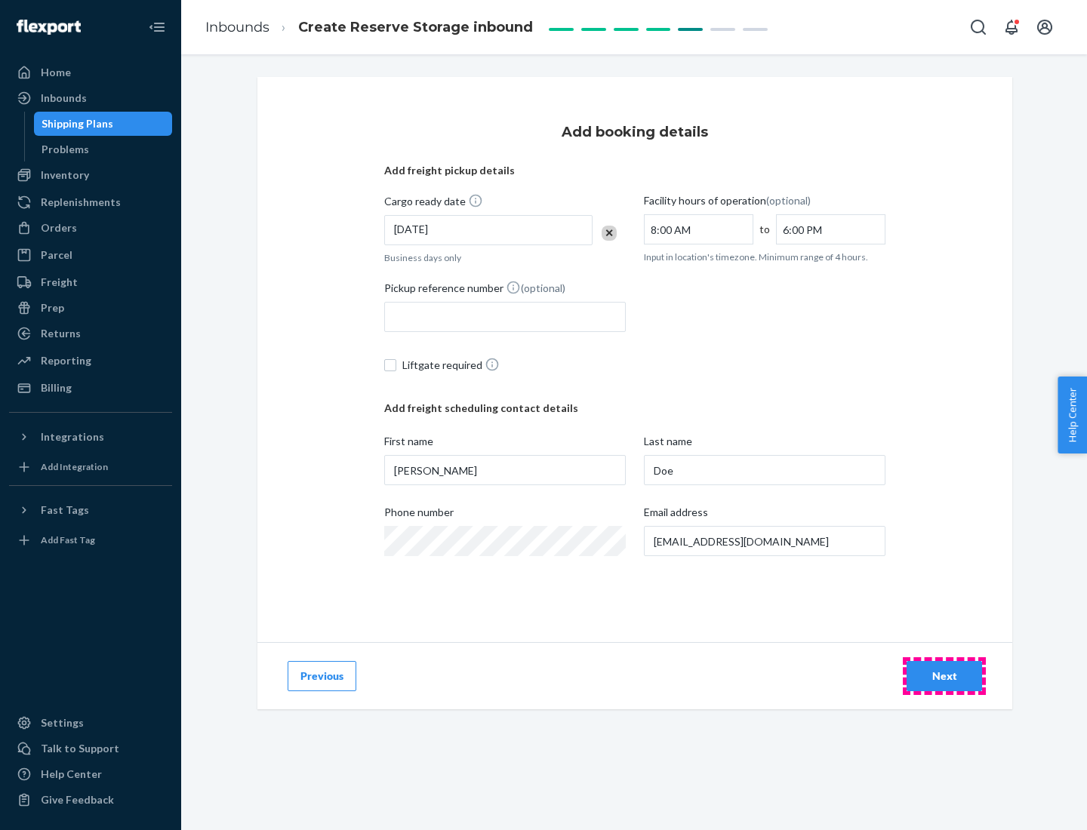
click at [944, 676] on div "Next" at bounding box center [944, 676] width 50 height 15
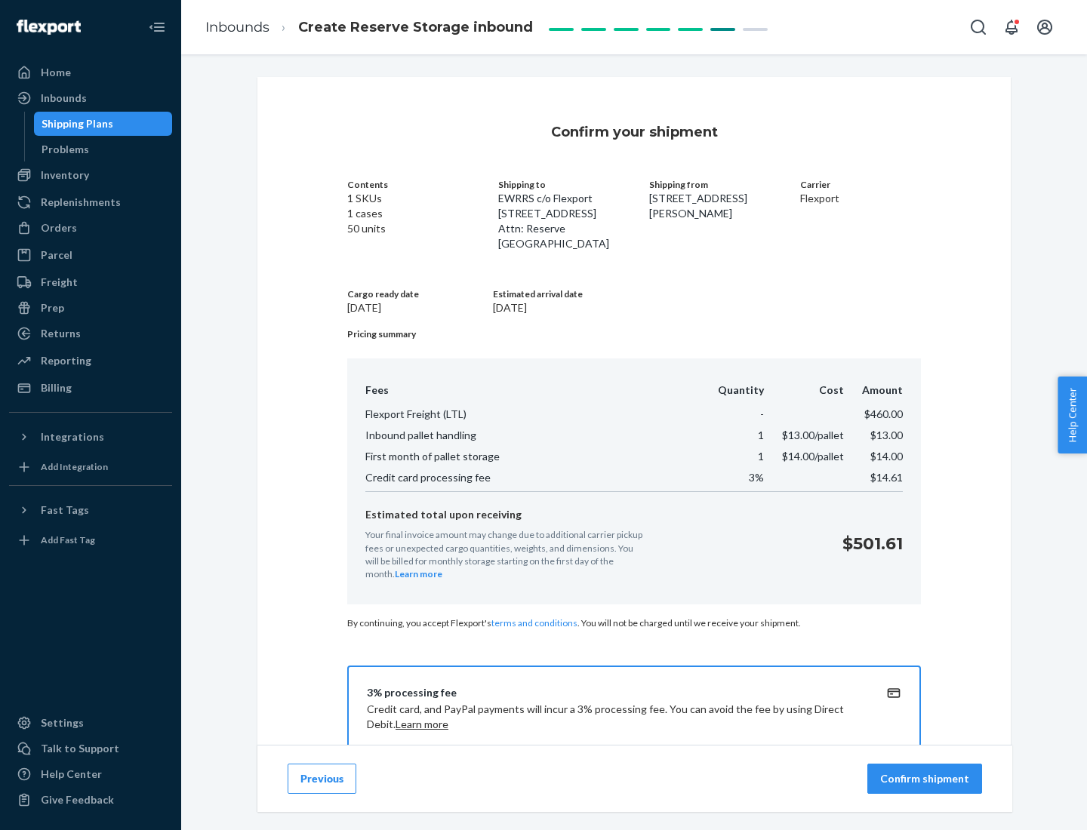
scroll to position [217, 0]
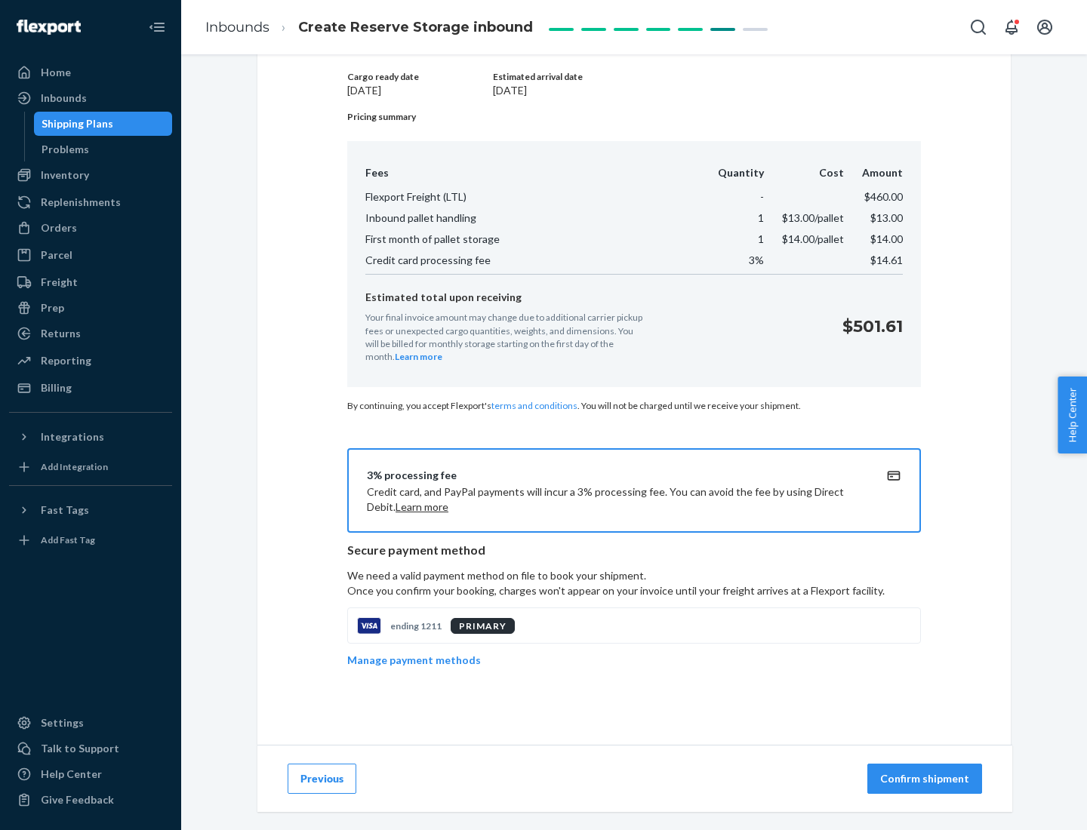
click at [926, 779] on p "Confirm shipment" at bounding box center [924, 778] width 89 height 15
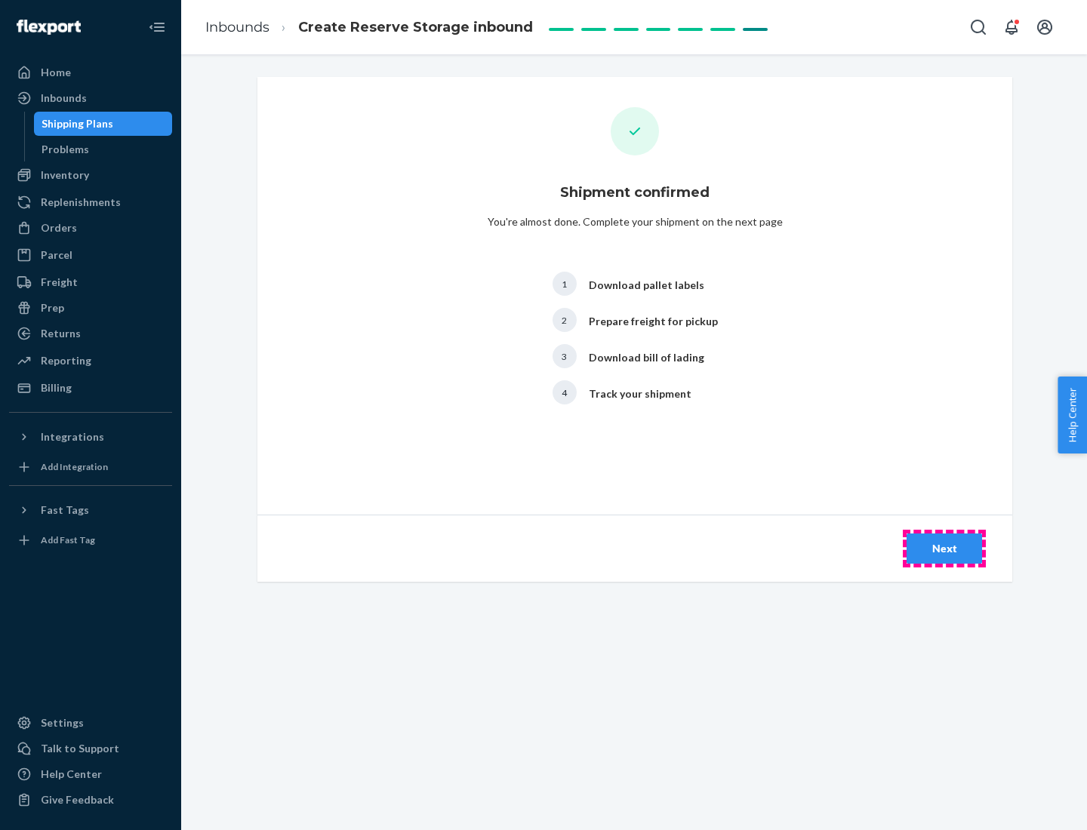
click at [944, 549] on div "Next" at bounding box center [944, 548] width 50 height 15
